Goal: Navigation & Orientation: Go to known website

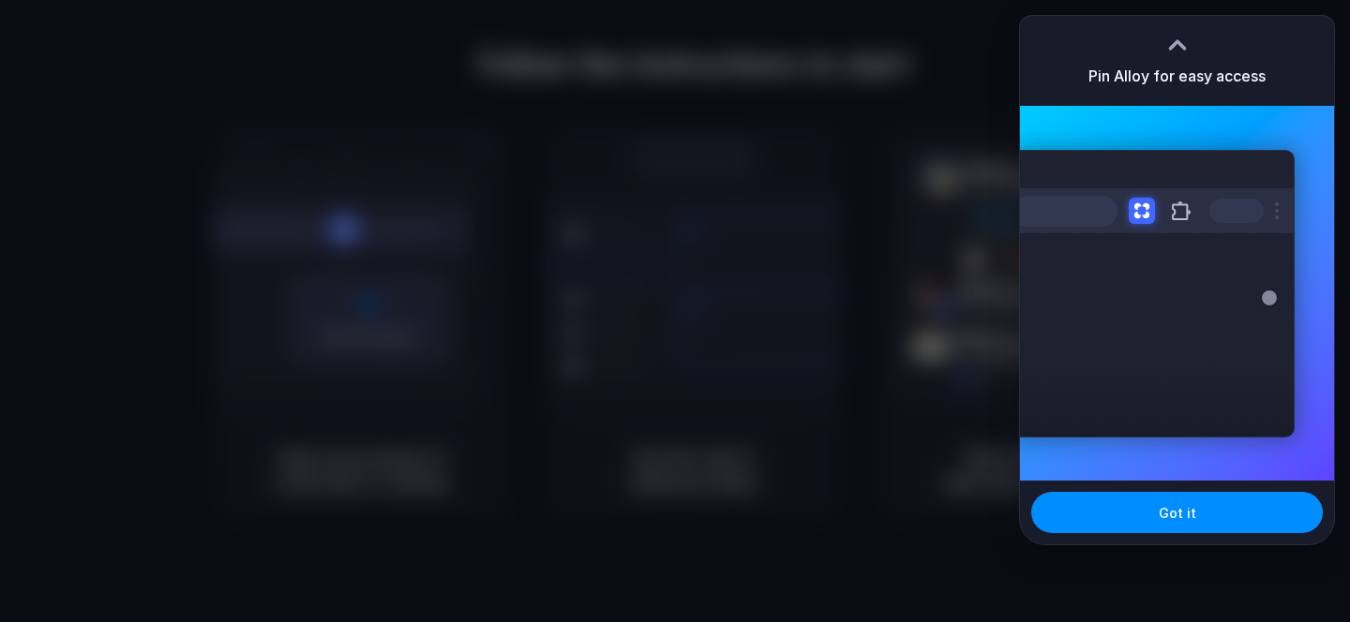
click at [749, 203] on div at bounding box center [675, 311] width 1350 height 622
